Goal: Navigation & Orientation: Go to known website

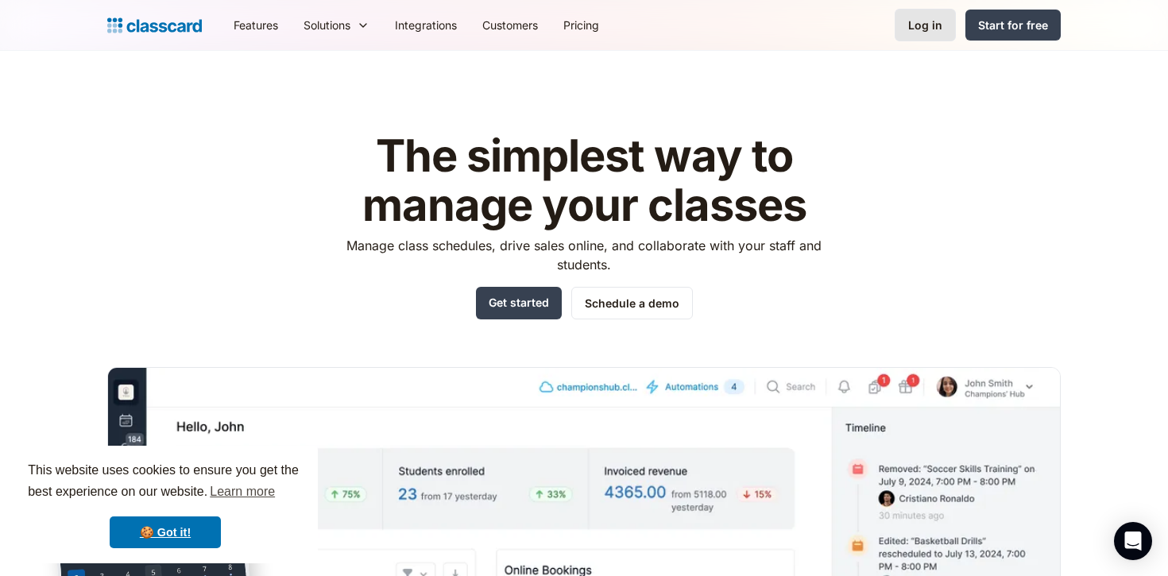
click at [930, 24] on div "Log in" at bounding box center [925, 25] width 34 height 17
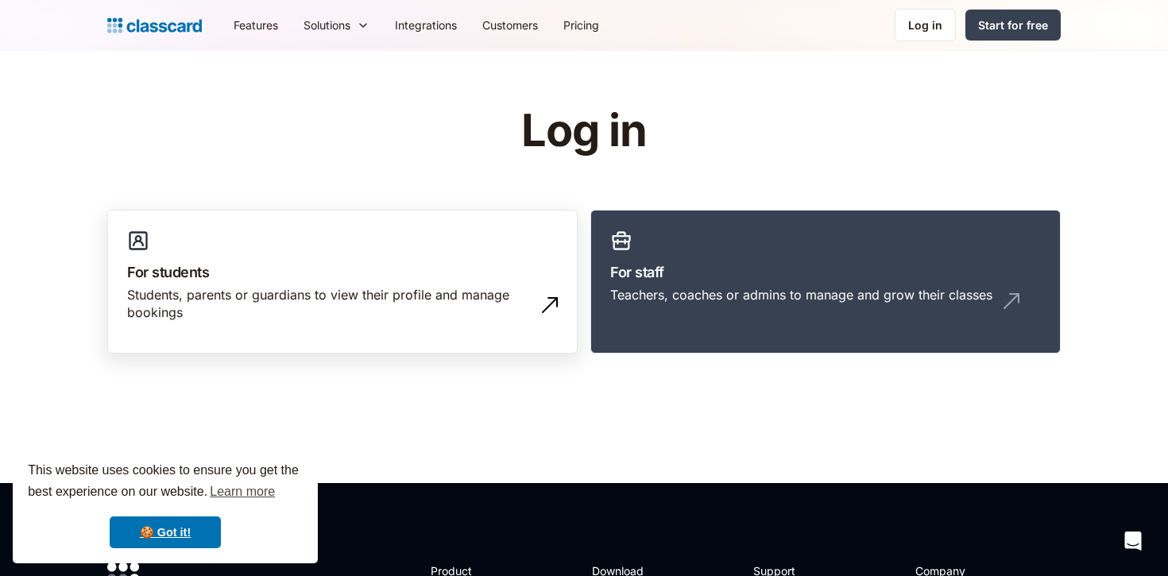
click at [234, 258] on link "For students Students, parents or guardians to view their profile and manage bo…" at bounding box center [342, 282] width 470 height 145
